Goal: Information Seeking & Learning: Learn about a topic

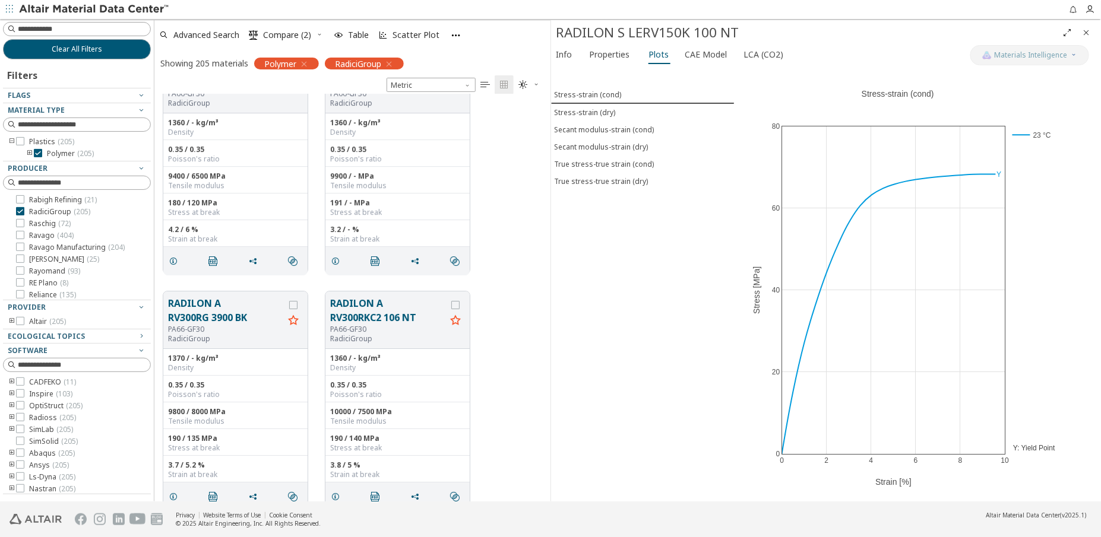
scroll to position [7770, 0]
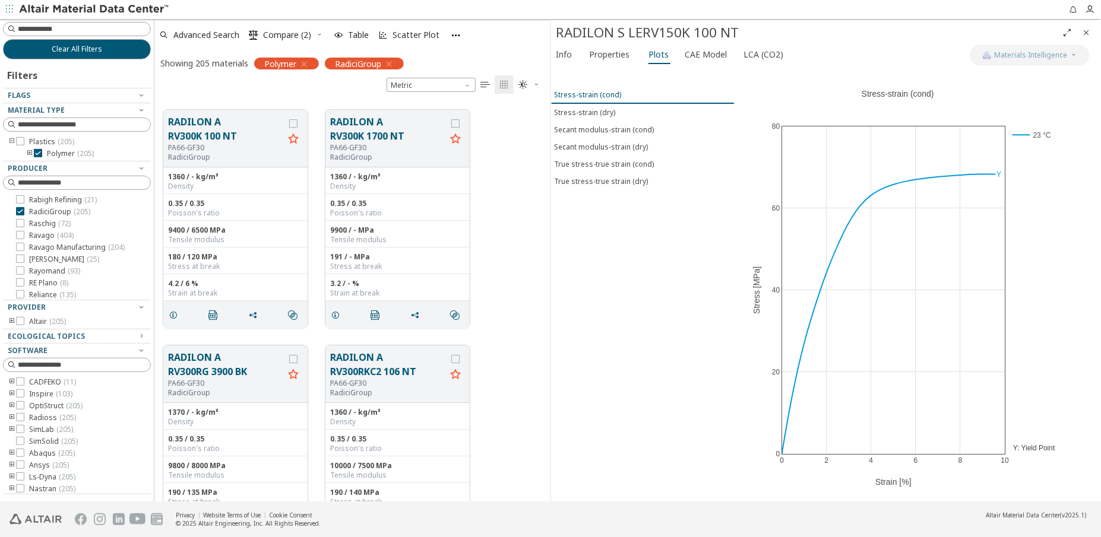
click at [592, 91] on div "Stress-strain (cond)" at bounding box center [587, 95] width 67 height 10
click at [589, 110] on div "Stress-strain (dry)" at bounding box center [584, 112] width 61 height 10
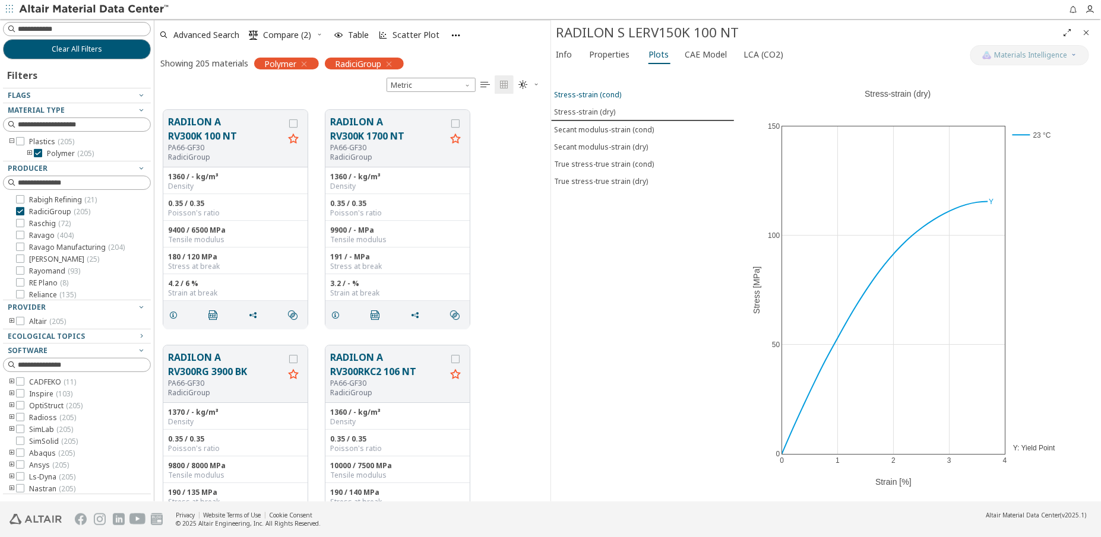
click at [592, 91] on div "Stress-strain (cond)" at bounding box center [587, 95] width 67 height 10
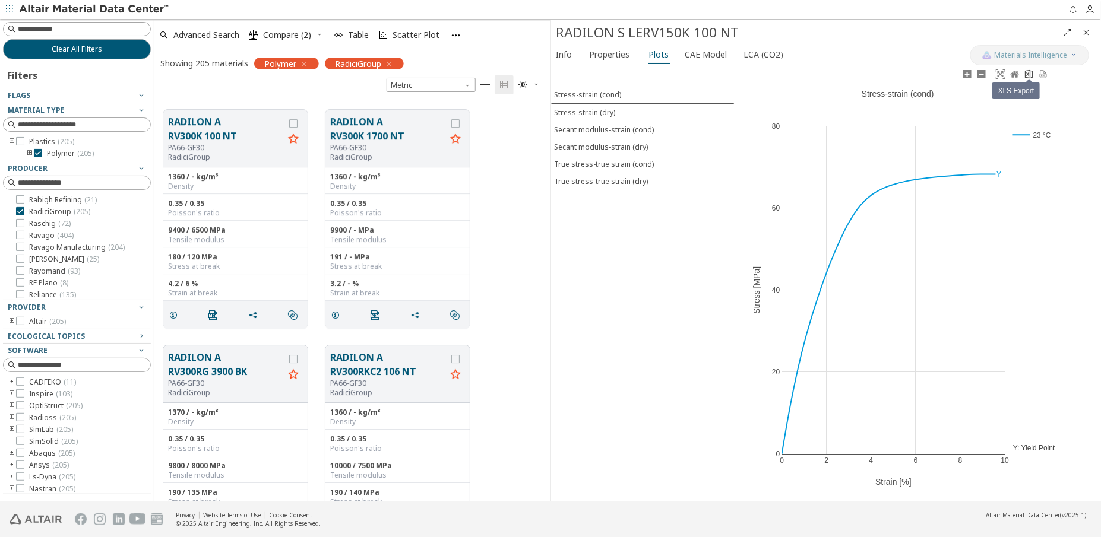
click at [1028, 75] on icon at bounding box center [1029, 73] width 8 height 9
click at [752, 176] on div "0 2 4 6 8 10 0 20 40 60 80 23 °C Stress-strain (cond) Strain [%] Stress [MPa] Y…" at bounding box center [897, 284] width 327 height 435
click at [1044, 77] on icon at bounding box center [1042, 73] width 9 height 9
click at [591, 109] on div "Stress-strain (dry)" at bounding box center [584, 112] width 61 height 10
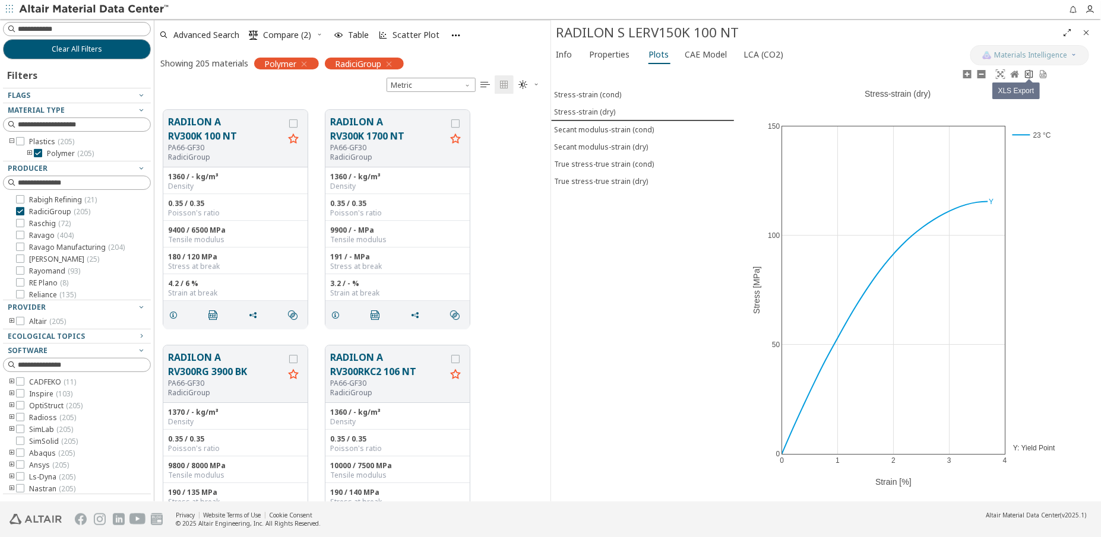
click at [1031, 74] on icon at bounding box center [1029, 73] width 8 height 9
click at [706, 268] on div "Stress-strain (cond) Stress-strain (dry) Secant modulus-strain (cond) Secant mo…" at bounding box center [642, 284] width 183 height 435
click at [1045, 78] on icon at bounding box center [1042, 74] width 7 height 8
click at [597, 127] on div "Secant modulus-strain (cond)" at bounding box center [604, 130] width 100 height 10
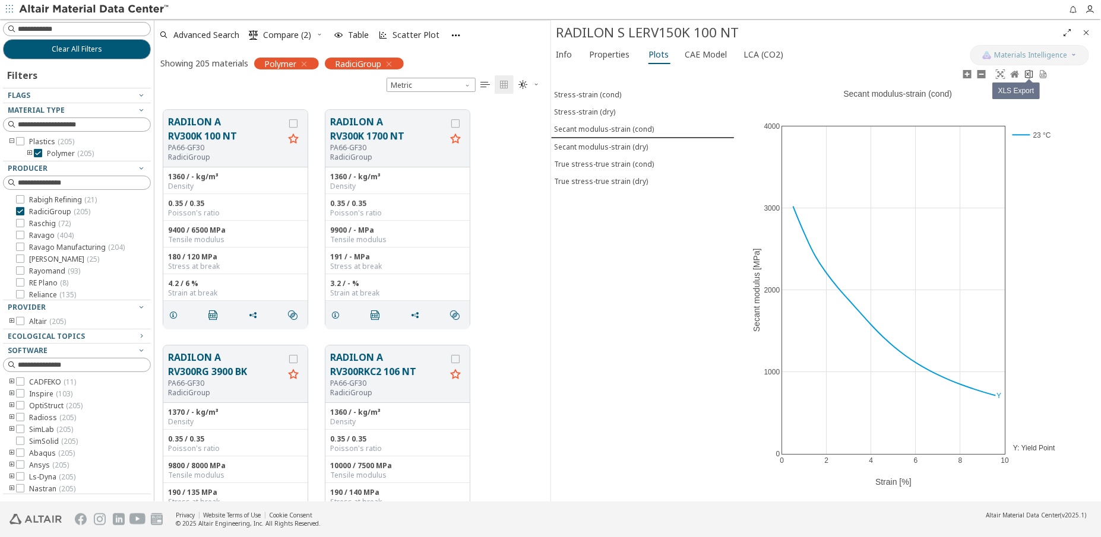
click at [1029, 75] on icon at bounding box center [1028, 73] width 9 height 9
click at [622, 144] on div "Secant modulus-strain (dry)" at bounding box center [601, 147] width 94 height 10
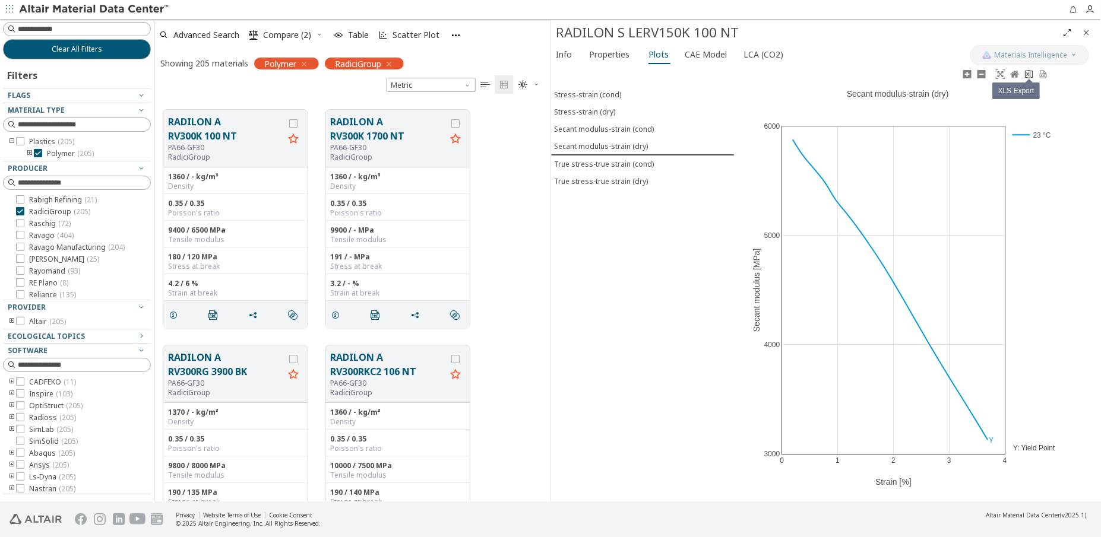
click at [1027, 74] on icon at bounding box center [1029, 73] width 8 height 9
click at [614, 362] on div "Stress-strain (cond) Stress-strain (dry) Secant modulus-strain (cond) Secant mo…" at bounding box center [642, 284] width 183 height 435
click at [1042, 78] on icon at bounding box center [1042, 73] width 9 height 9
click at [604, 161] on div "True stress-true strain (cond)" at bounding box center [604, 164] width 100 height 10
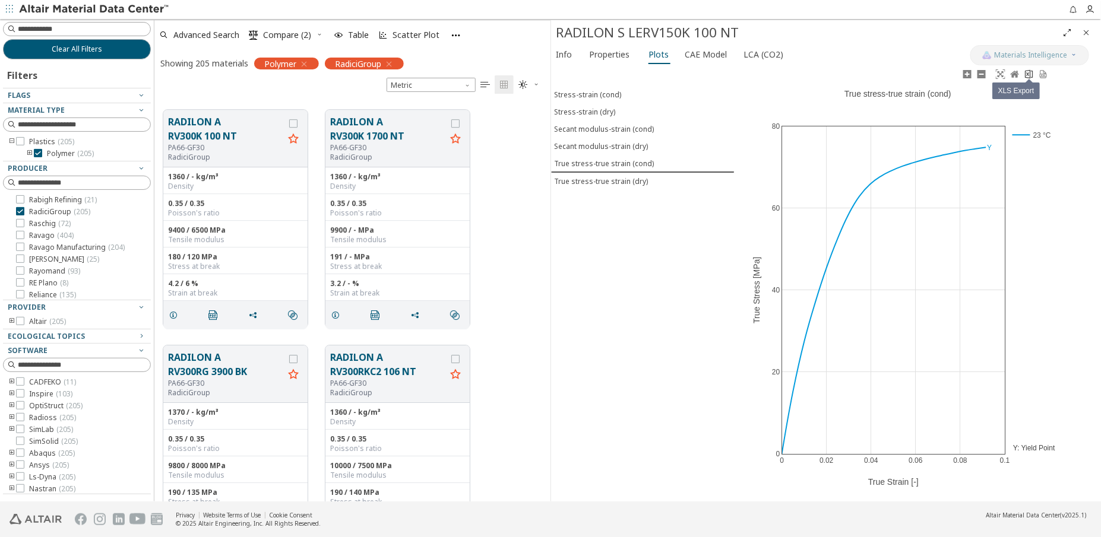
click at [1031, 75] on icon at bounding box center [1028, 73] width 9 height 9
click at [676, 262] on div "Stress-strain (cond) Stress-strain (dry) Secant modulus-strain (cond) Secant mo…" at bounding box center [642, 284] width 183 height 435
click at [1045, 76] on icon at bounding box center [1042, 73] width 9 height 9
click at [601, 397] on div "Stress-strain (cond) Stress-strain (dry) Secant modulus-strain (cond) Secant mo…" at bounding box center [642, 284] width 183 height 435
click at [600, 179] on div "True stress-true strain (dry)" at bounding box center [601, 181] width 94 height 10
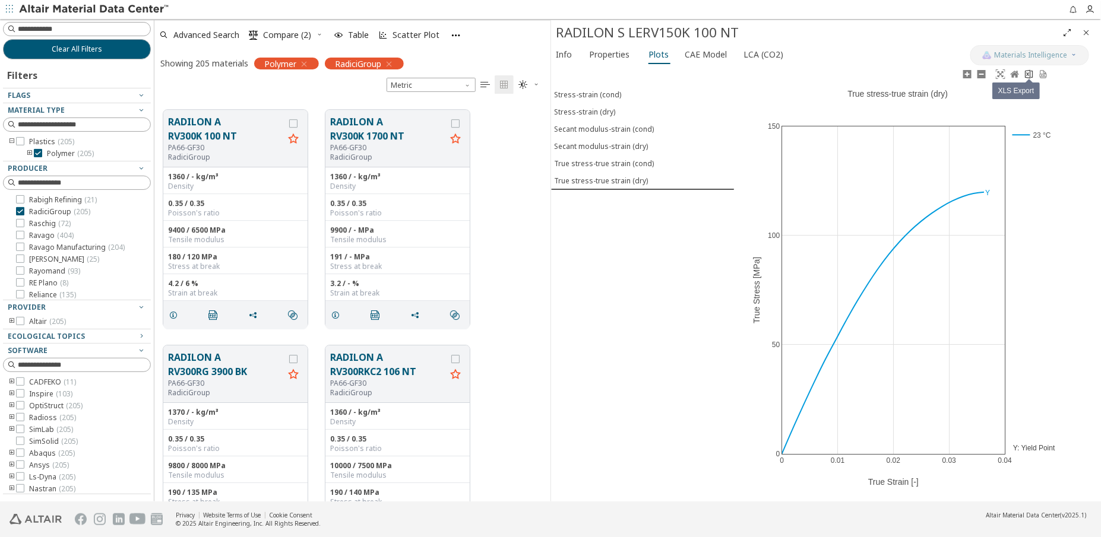
click at [1031, 77] on icon at bounding box center [1029, 73] width 8 height 9
click at [674, 310] on div "Stress-strain (cond) Stress-strain (dry) Secant modulus-strain (cond) Secant mo…" at bounding box center [642, 284] width 183 height 435
click at [1044, 76] on icon at bounding box center [1042, 73] width 9 height 9
click at [623, 332] on div "Stress-strain (cond) Stress-strain (dry) Secant modulus-strain (cond) Secant mo…" at bounding box center [642, 284] width 183 height 435
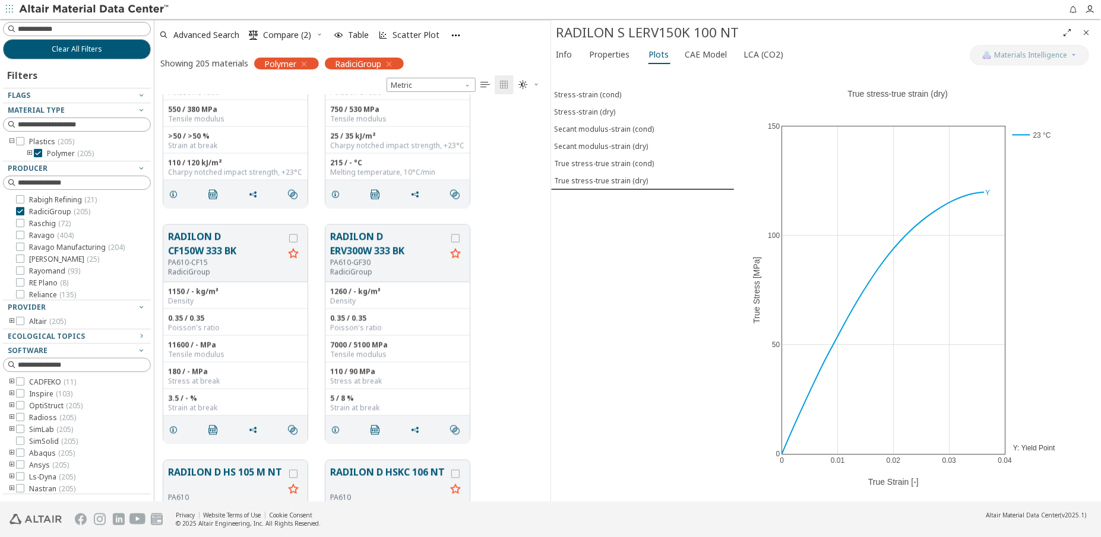
scroll to position [11063, 0]
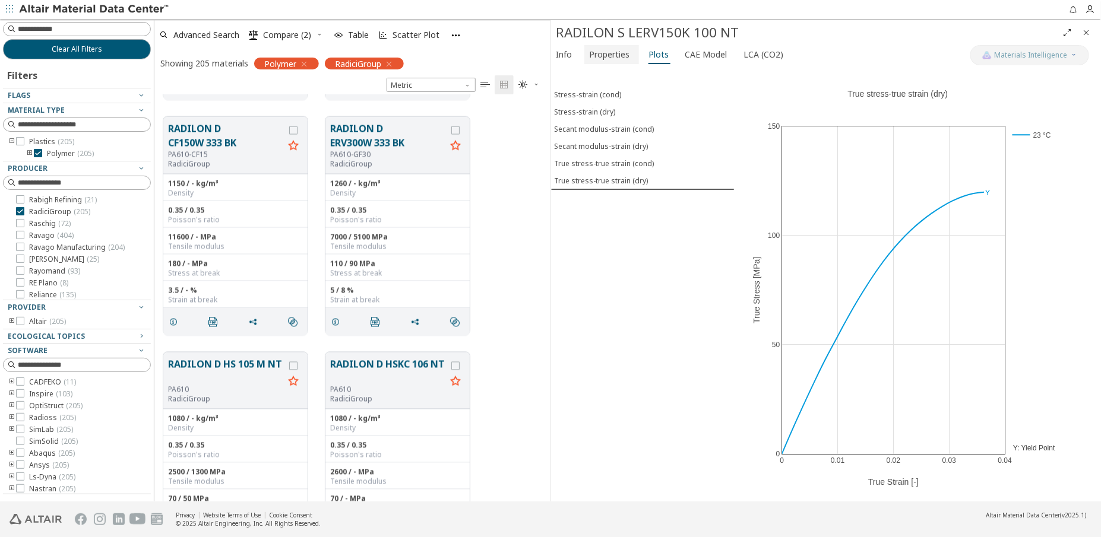
click at [601, 55] on span "Properties" at bounding box center [609, 54] width 40 height 19
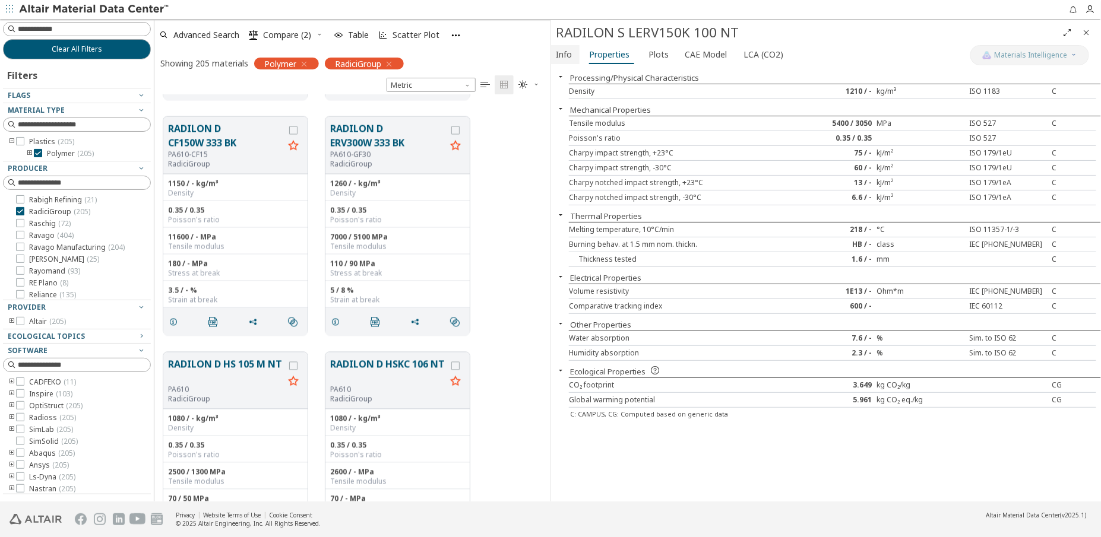
click at [565, 53] on span "Info" at bounding box center [564, 54] width 16 height 19
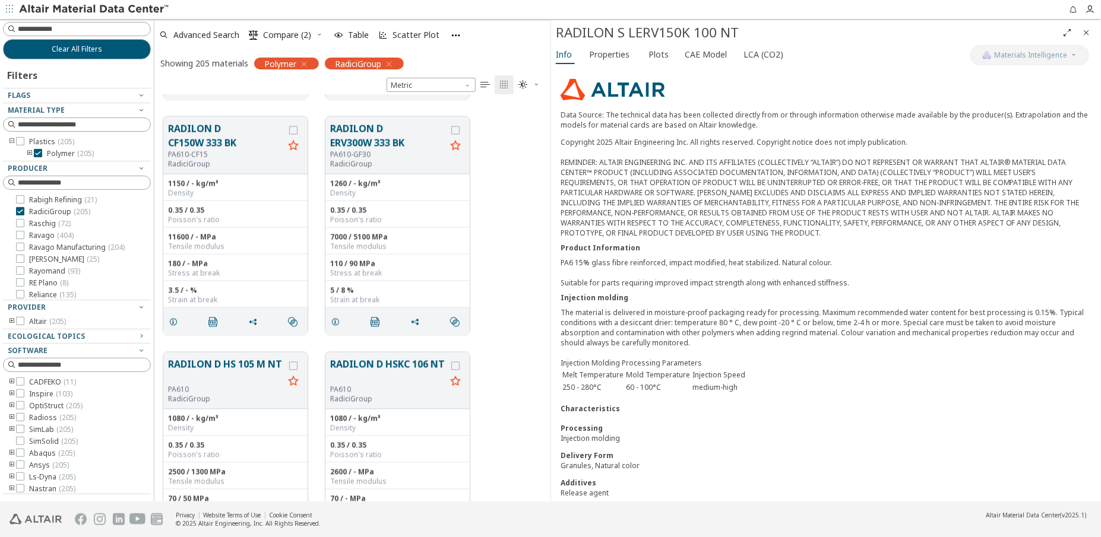
scroll to position [160, 0]
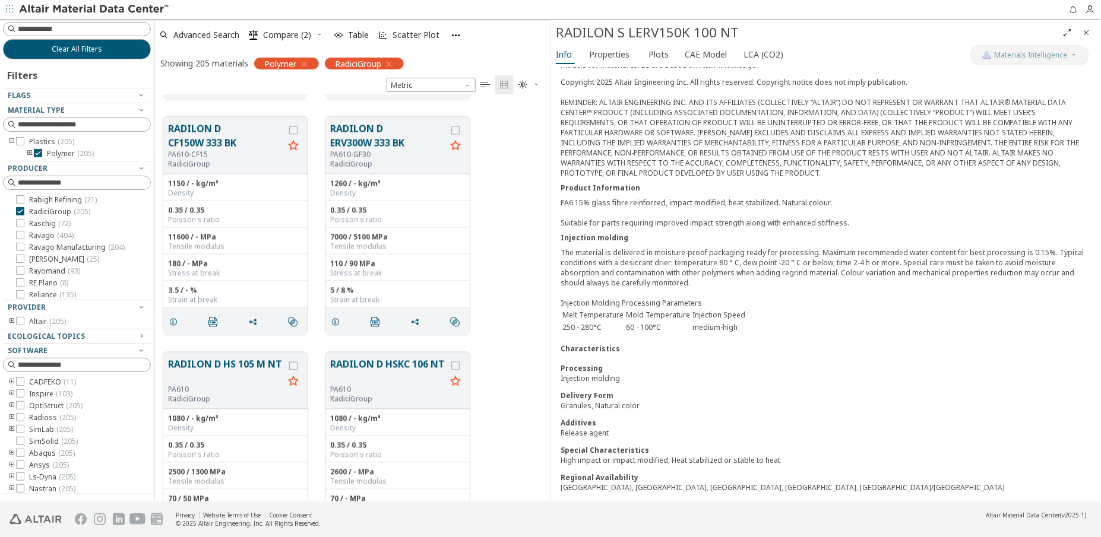
drag, startPoint x: 1090, startPoint y: 35, endPoint x: 689, endPoint y: 140, distance: 414.8
click at [1090, 35] on icon "Close" at bounding box center [1086, 32] width 9 height 9
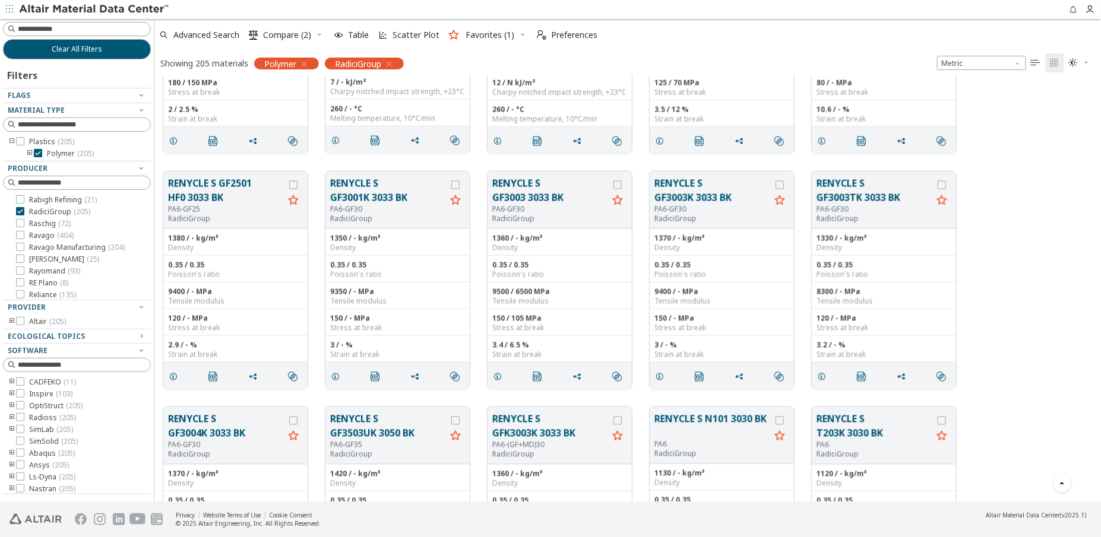
scroll to position [8857, 0]
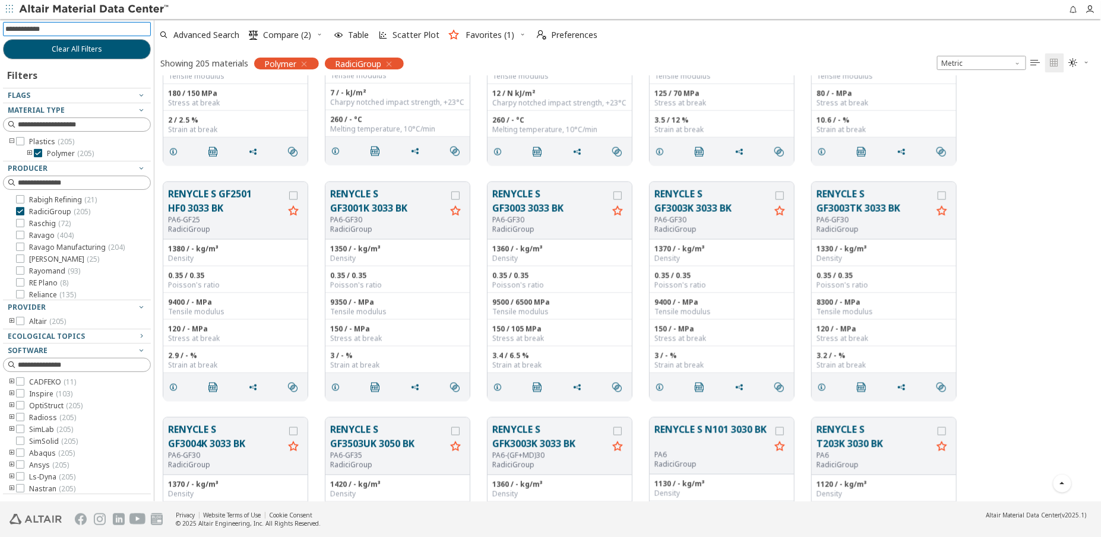
click at [88, 30] on input at bounding box center [77, 29] width 145 height 13
type input "*********"
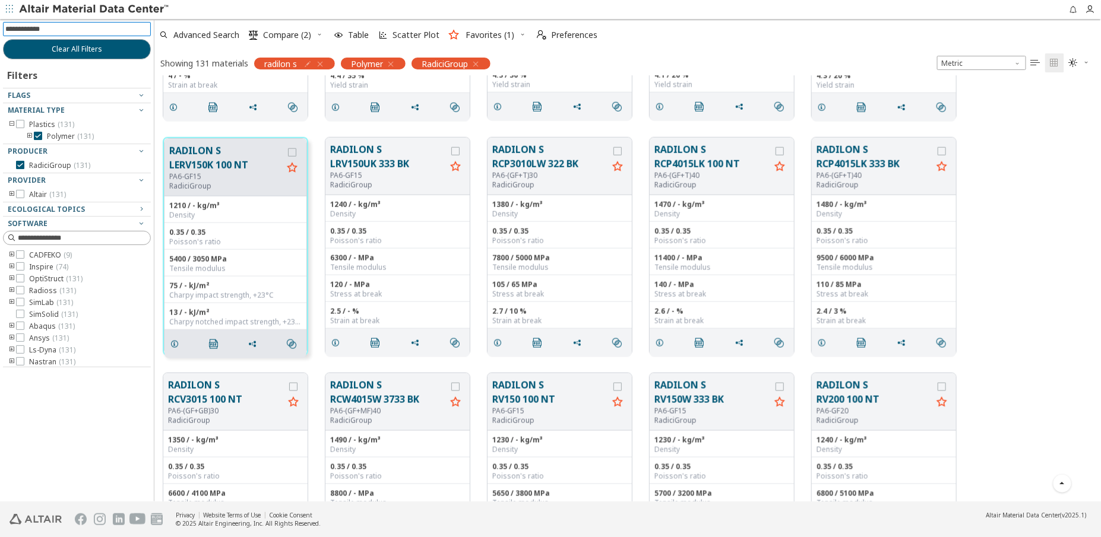
scroll to position [4635, 0]
